Goal: Transaction & Acquisition: Purchase product/service

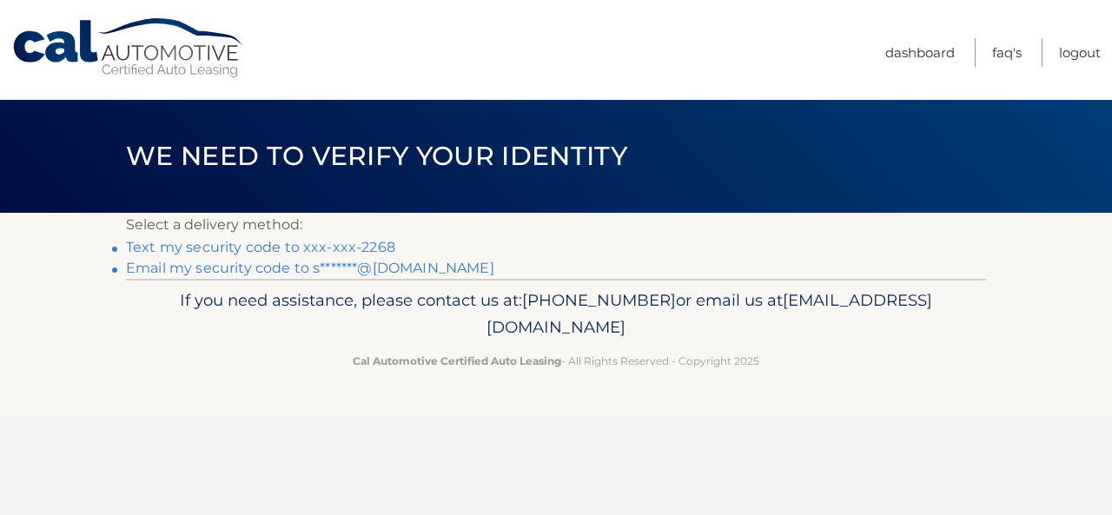
click at [198, 244] on link "Text my security code to xxx-xxx-2268" at bounding box center [260, 247] width 269 height 16
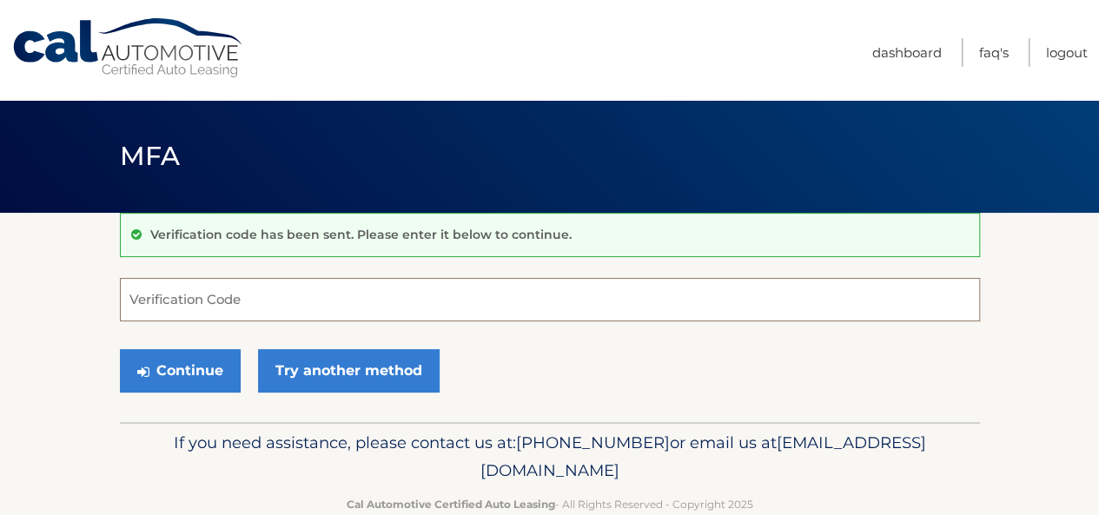
click at [195, 289] on input "Verification Code" at bounding box center [550, 299] width 860 height 43
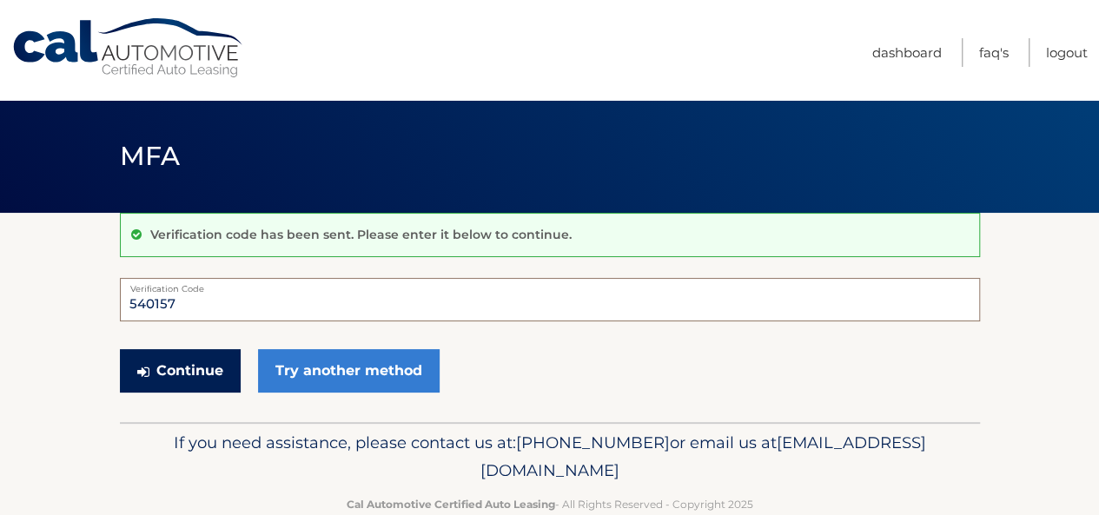
type input "540157"
click at [160, 379] on button "Continue" at bounding box center [180, 370] width 121 height 43
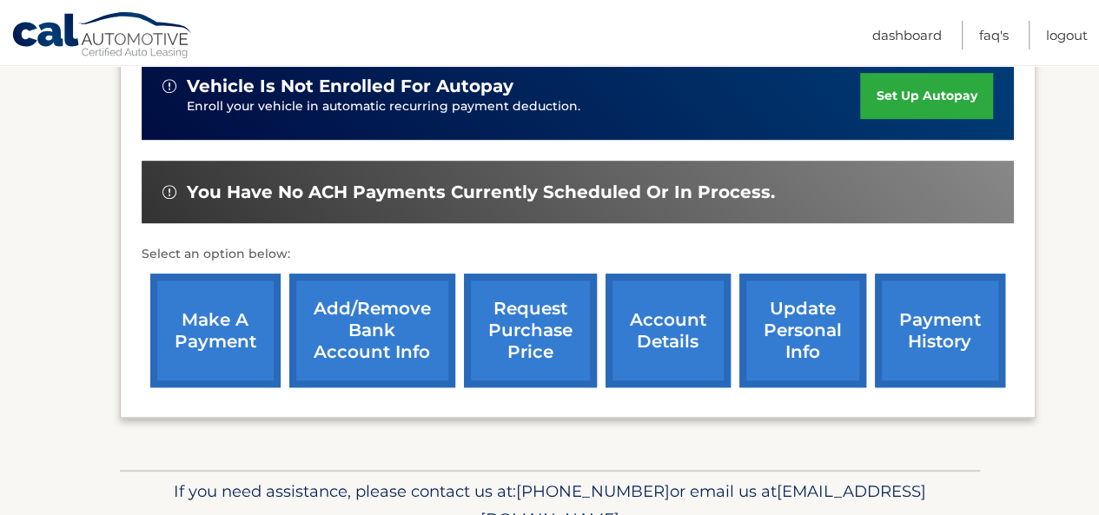
scroll to position [452, 0]
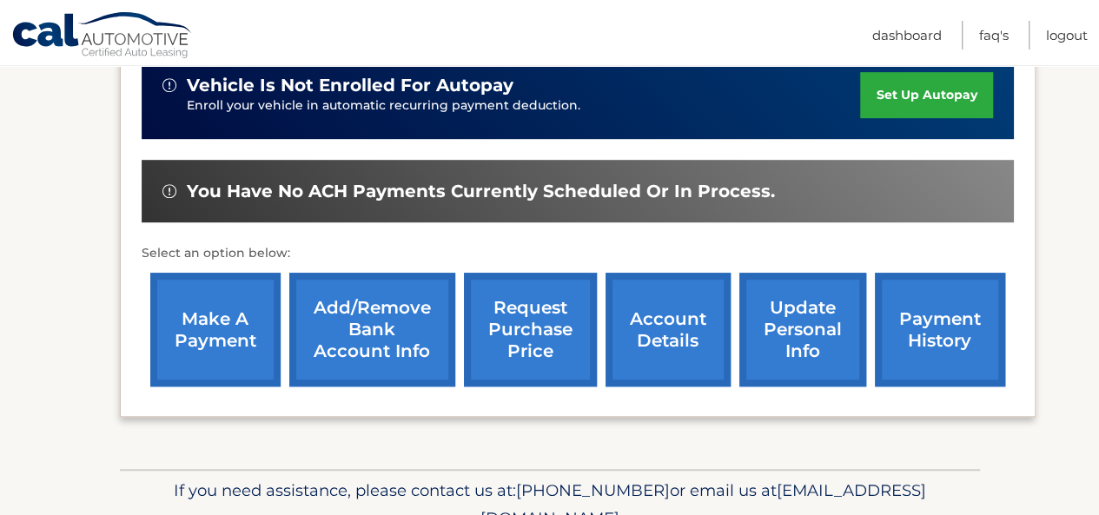
click at [651, 329] on link "account details" at bounding box center [667, 330] width 125 height 114
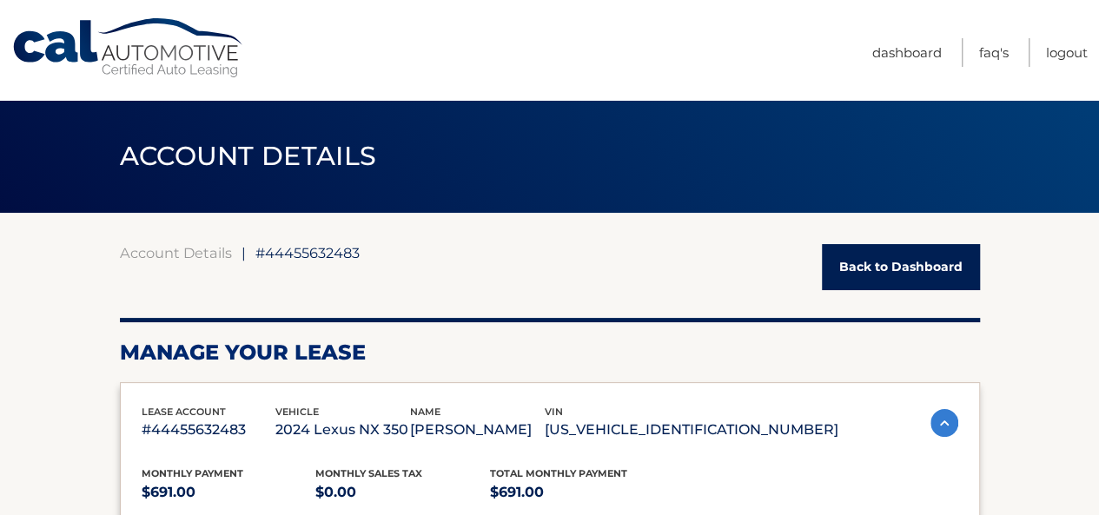
click at [1034, 195] on div "ACCOUNT DETAILS ←" at bounding box center [549, 156] width 1099 height 113
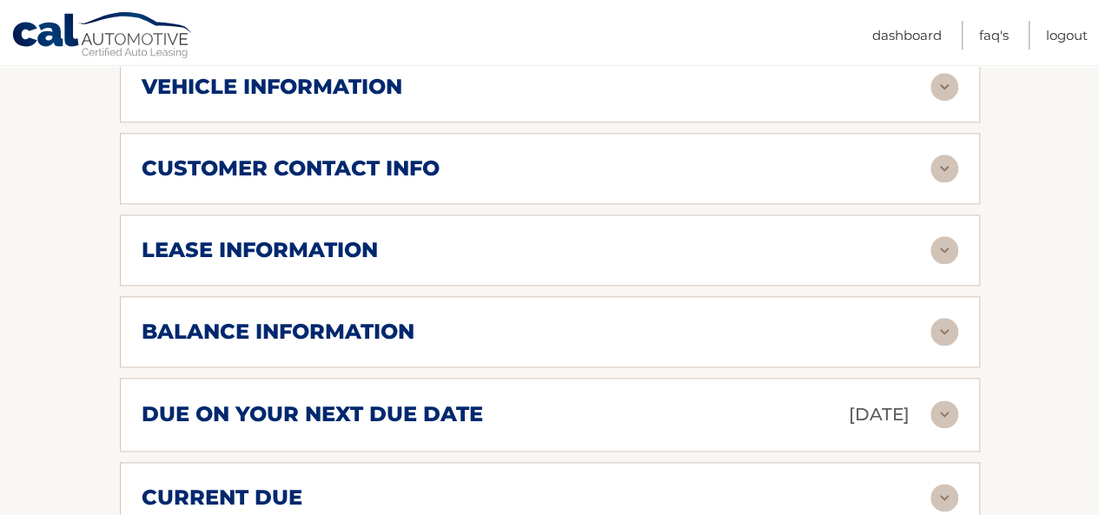
scroll to position [860, 0]
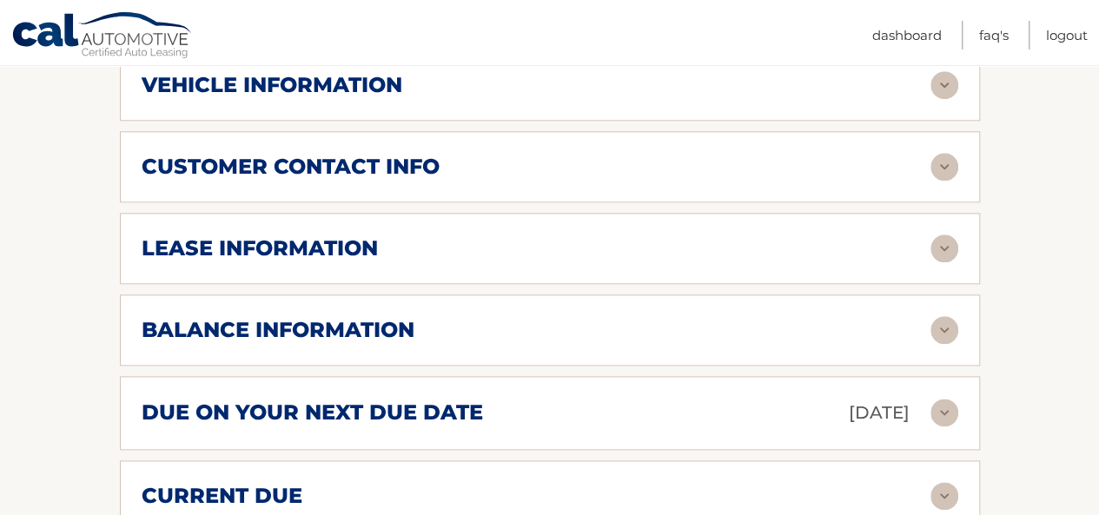
click at [706, 420] on div "due on your next due date Oct 19, 2025" at bounding box center [536, 413] width 788 height 30
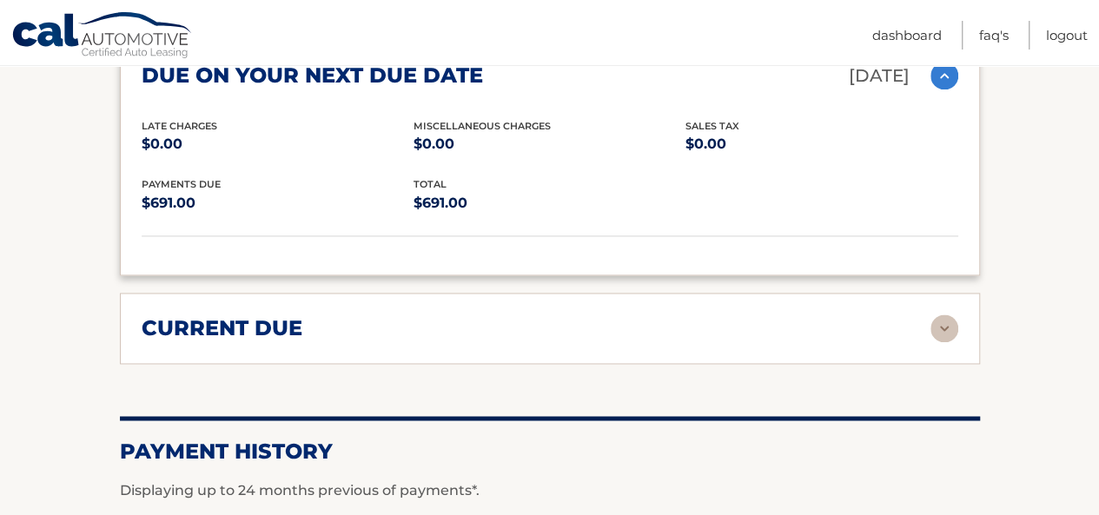
scroll to position [1223, 0]
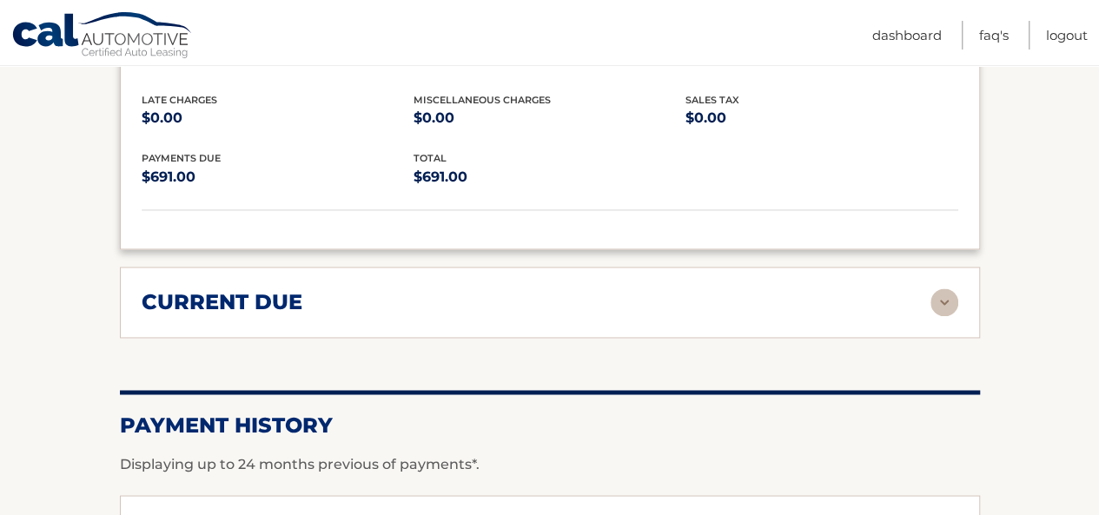
click at [731, 303] on div "current due" at bounding box center [536, 302] width 788 height 26
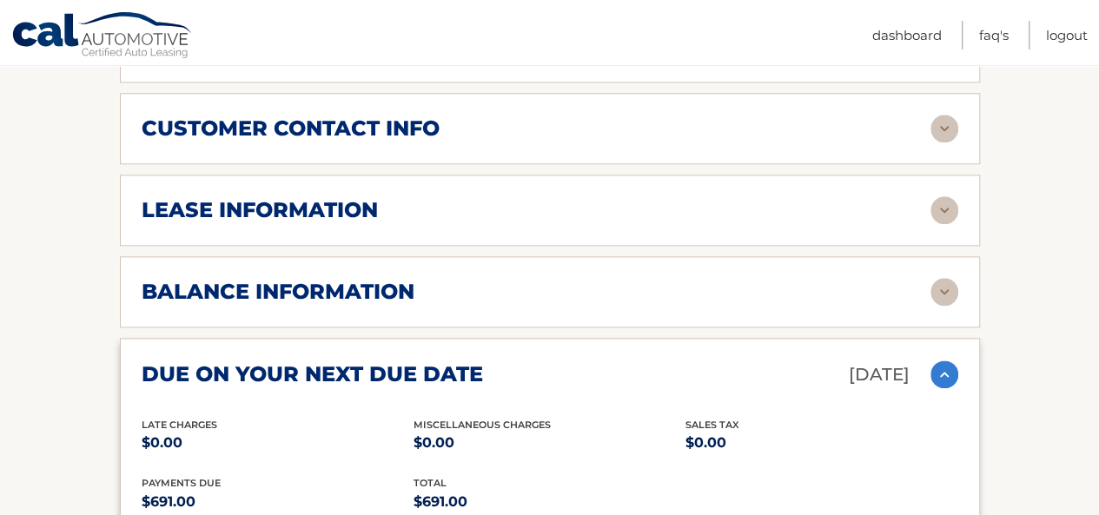
scroll to position [895, 0]
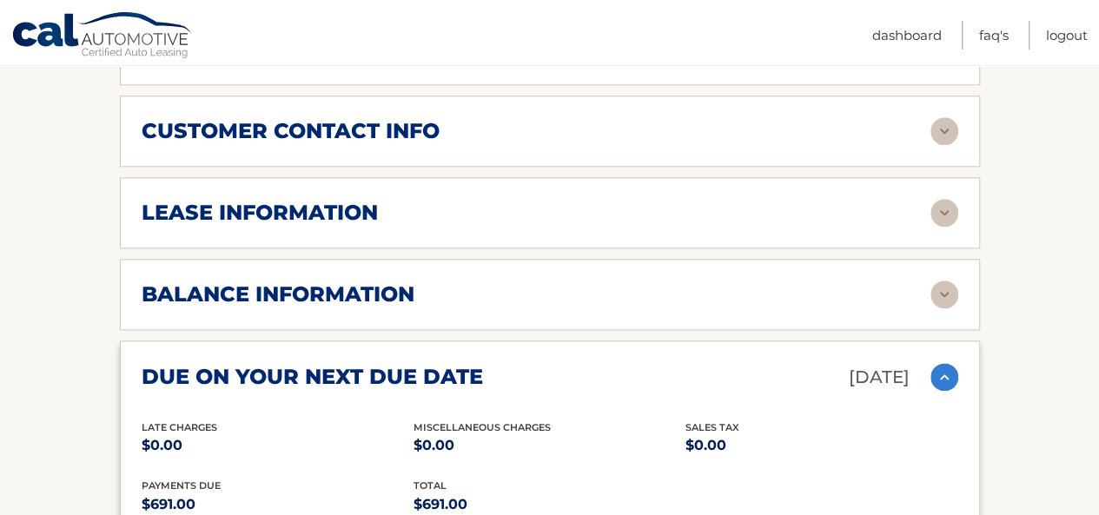
click at [702, 297] on div "balance information" at bounding box center [536, 294] width 788 height 26
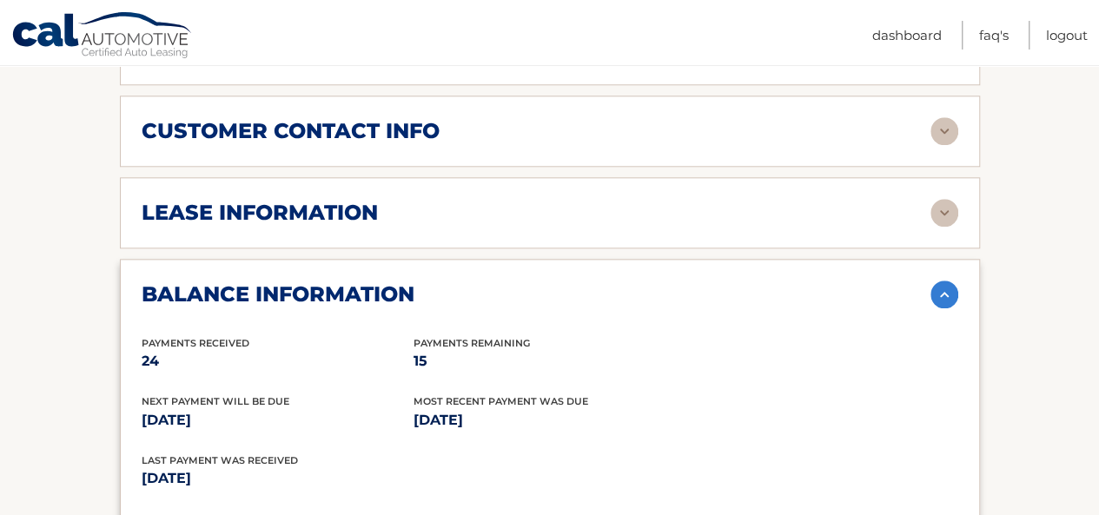
click at [608, 217] on div "lease information" at bounding box center [536, 213] width 788 height 26
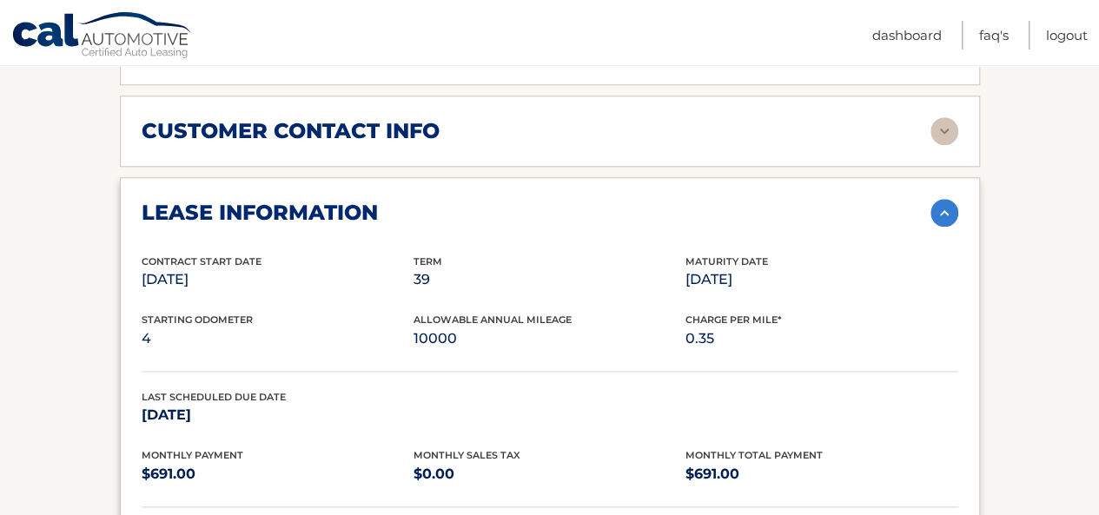
click at [608, 217] on div "lease information" at bounding box center [536, 213] width 788 height 26
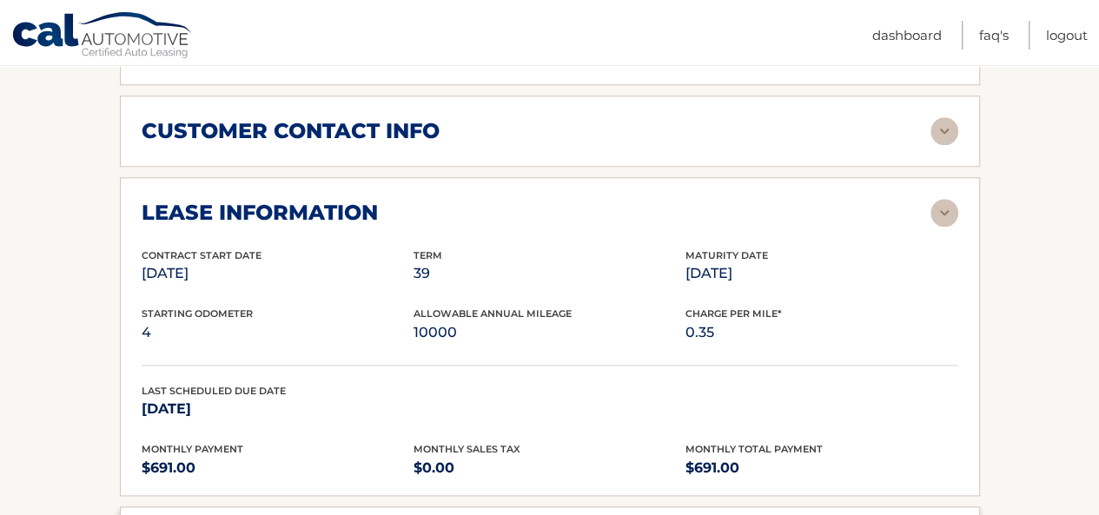
click at [608, 217] on div "lease information" at bounding box center [536, 213] width 788 height 26
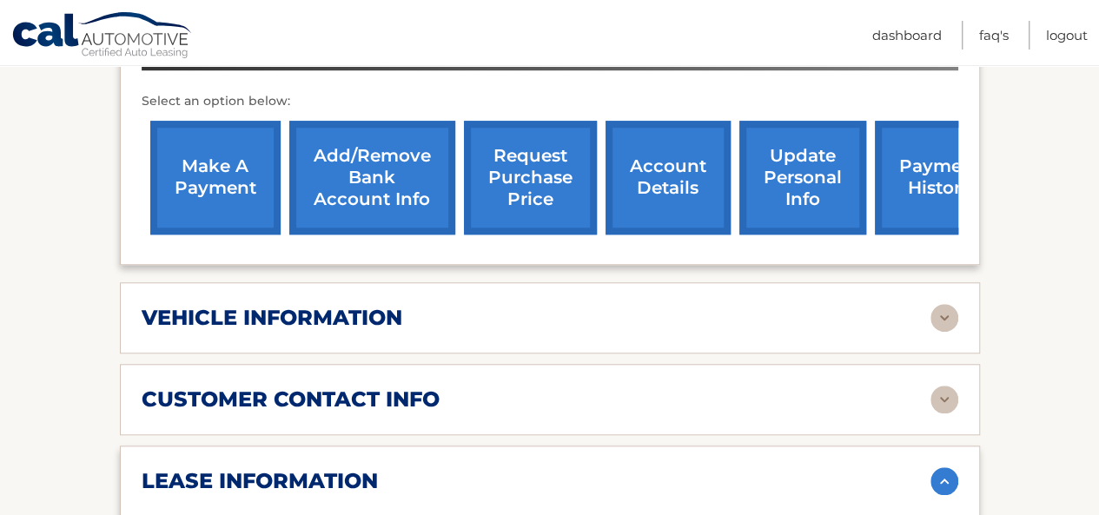
scroll to position [620, 0]
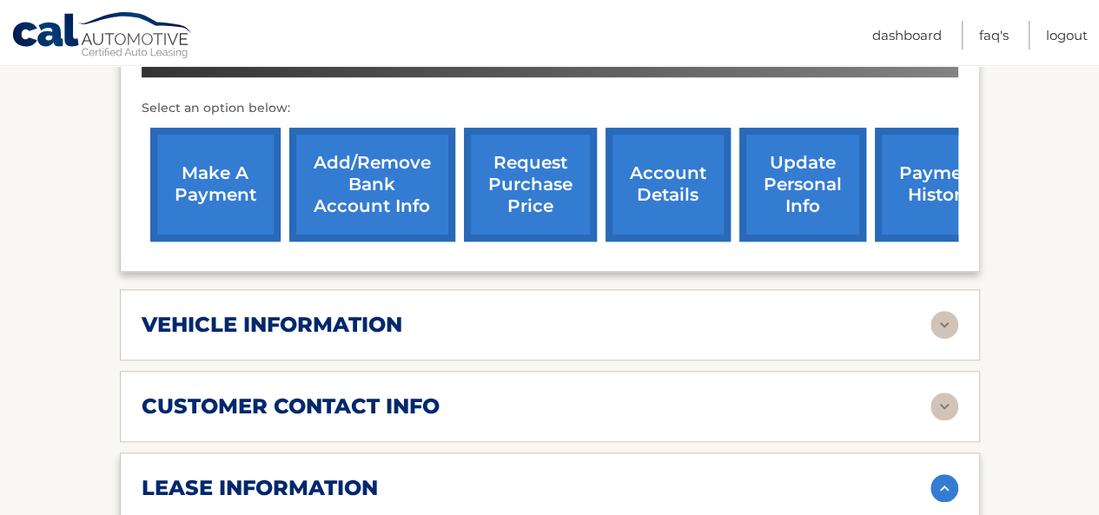
click at [194, 162] on link "make a payment" at bounding box center [215, 185] width 130 height 114
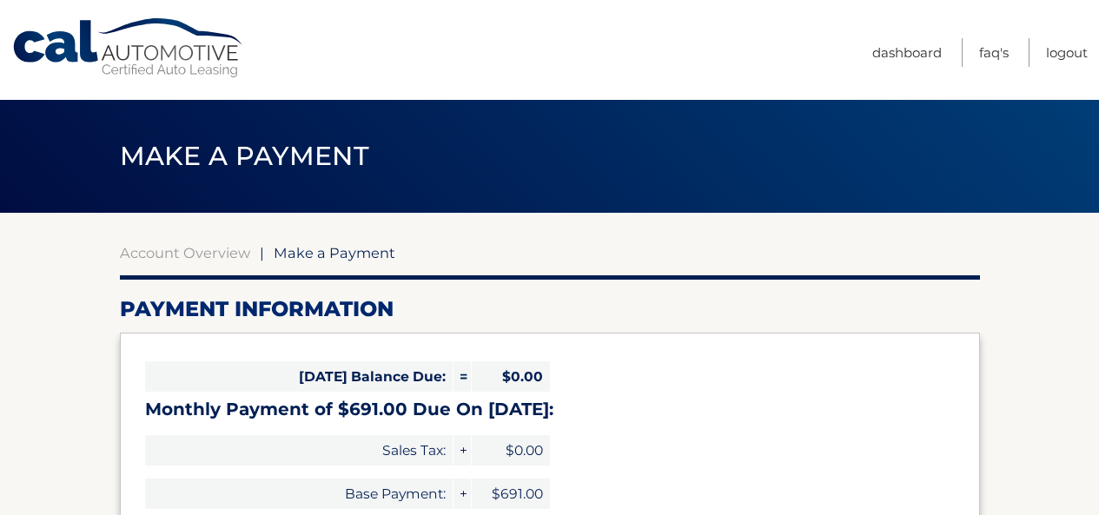
select select "OWE2ZGQ5ODQtMTAyNy00M2E4LWFjZjYtNGE2NzEwMmYwYjk0"
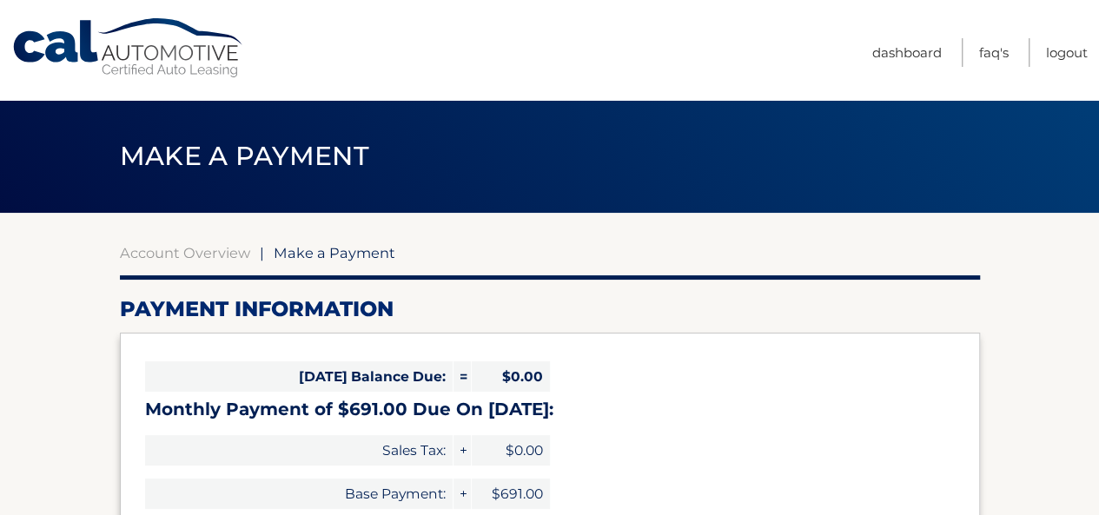
drag, startPoint x: 1101, startPoint y: 190, endPoint x: 754, endPoint y: 374, distance: 393.1
click at [754, 374] on div "Today's Balance Due: = $0.00 Monthly Payment of $691.00 Due On Oct 19: Sales Ta…" at bounding box center [550, 450] width 860 height 234
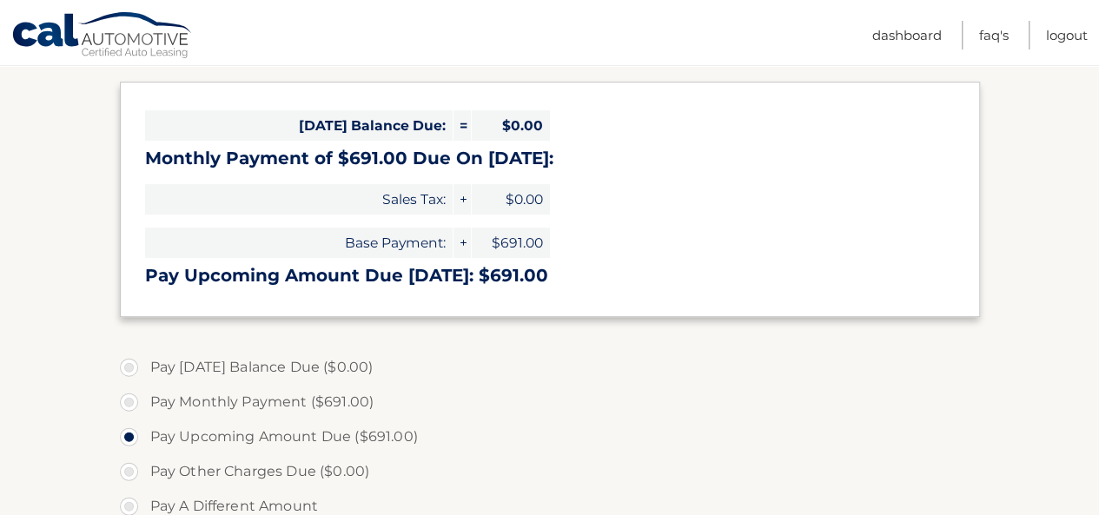
scroll to position [254, 0]
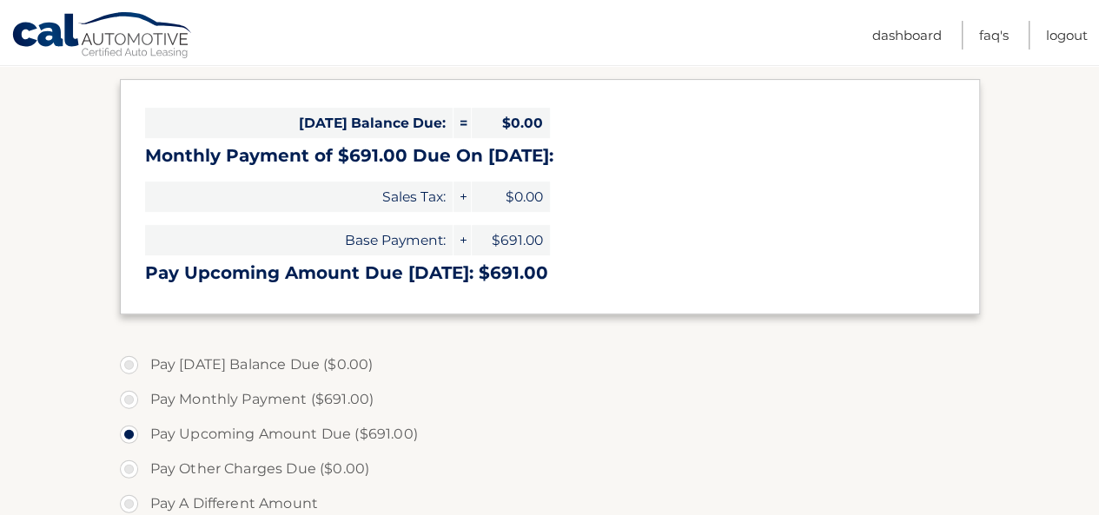
click at [131, 505] on label "Pay A Different Amount" at bounding box center [550, 503] width 860 height 35
click at [131, 505] on input "Pay A Different Amount" at bounding box center [135, 500] width 17 height 28
radio input "true"
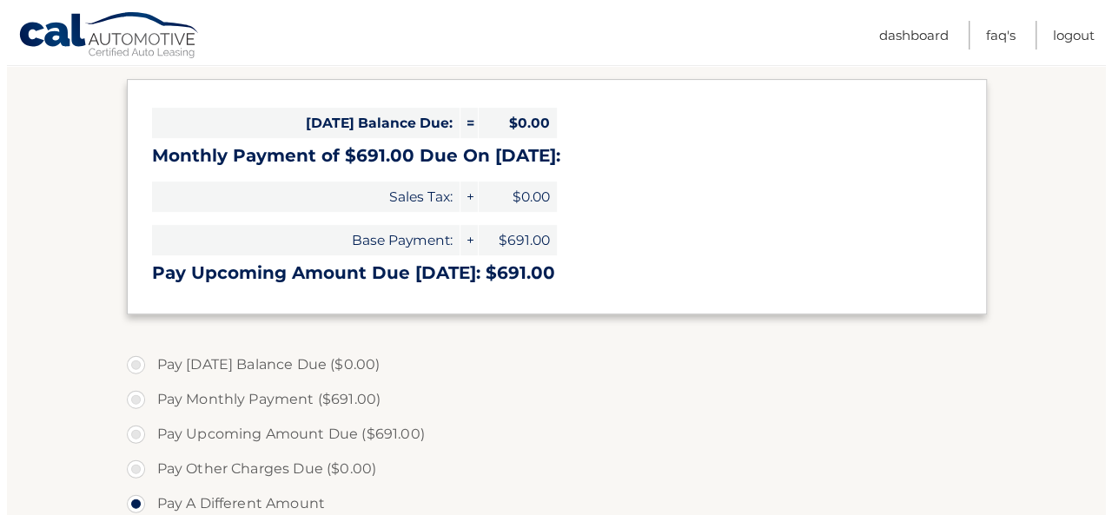
scroll to position [569, 0]
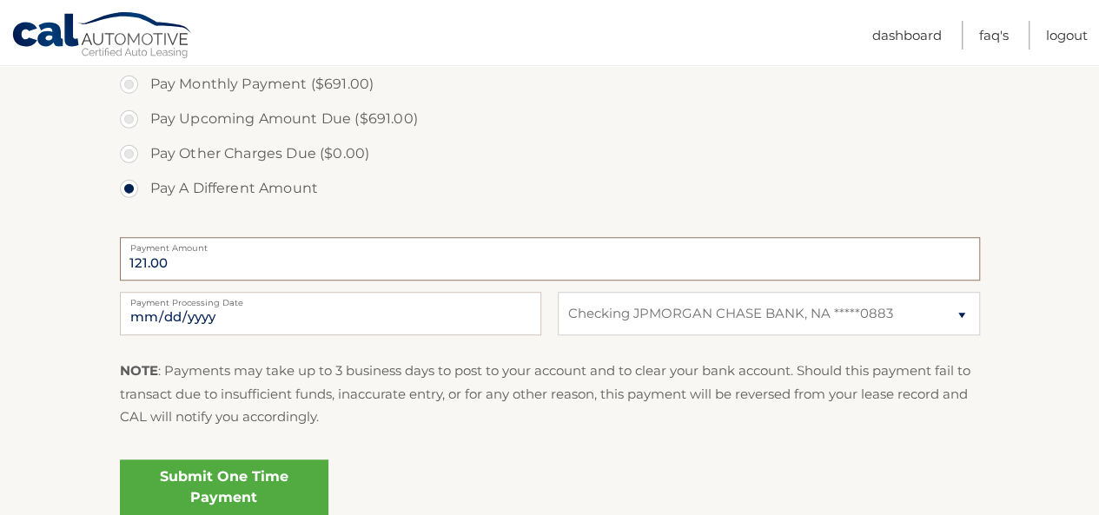
type input "121.00"
click at [197, 480] on link "Submit One Time Payment" at bounding box center [224, 487] width 208 height 56
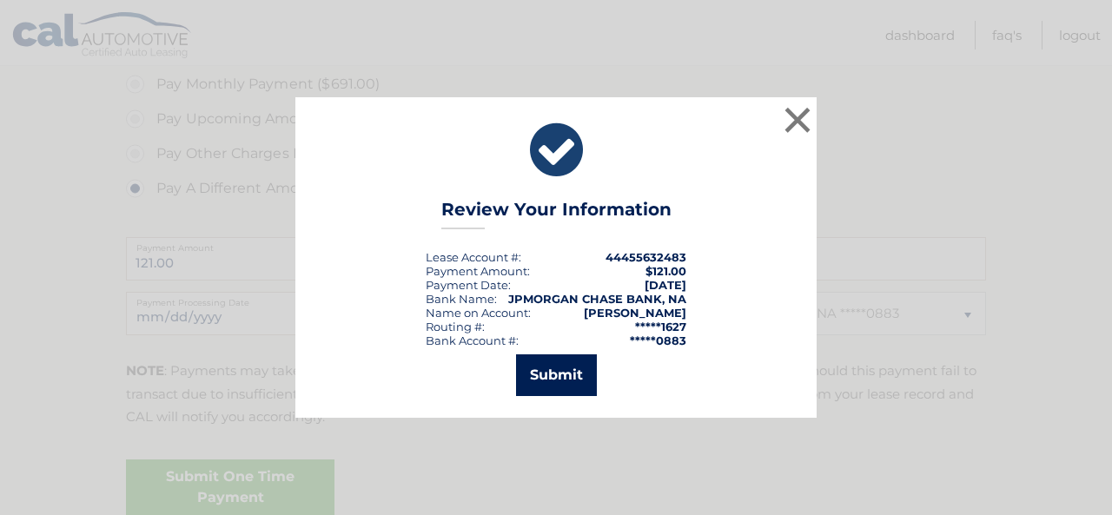
click at [542, 367] on button "Submit" at bounding box center [556, 375] width 81 height 42
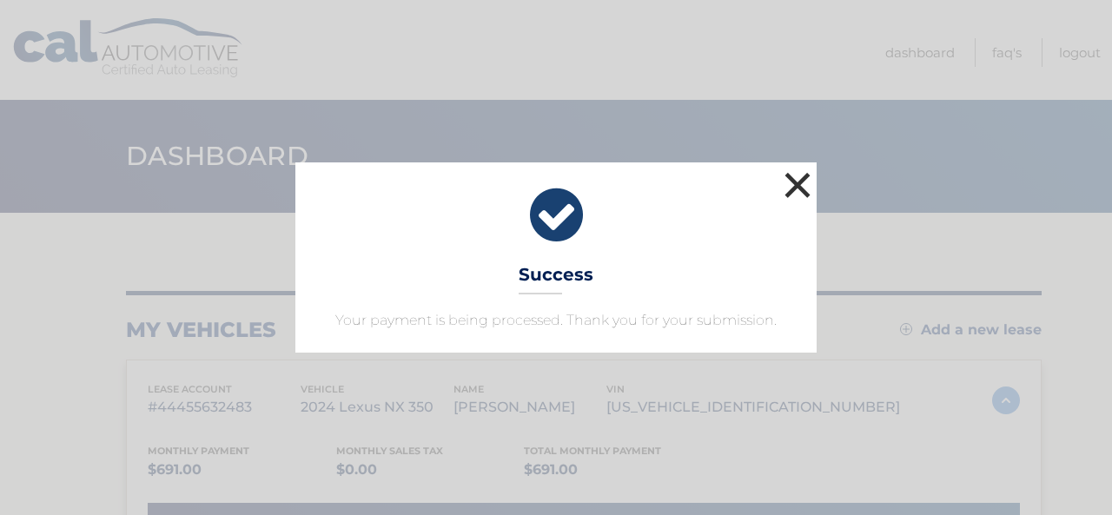
click at [795, 187] on button "×" at bounding box center [797, 185] width 35 height 35
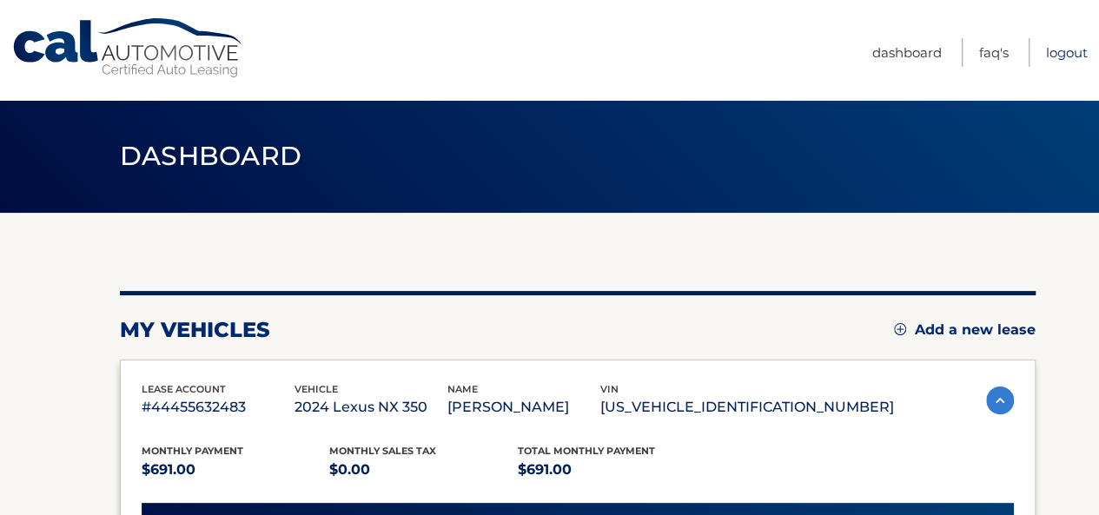
click at [1052, 49] on link "Logout" at bounding box center [1067, 52] width 42 height 29
